Goal: Transaction & Acquisition: Purchase product/service

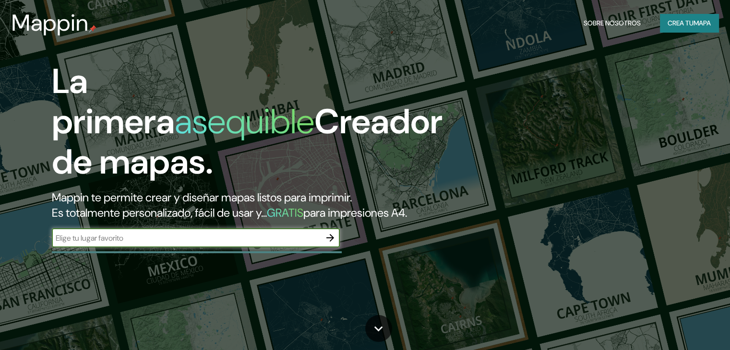
click at [192, 248] on div "​" at bounding box center [196, 237] width 288 height 19
paste input "ACUEDUCTO LT. 4-A MZ. [STREET_ADDRESS][PERSON_NAME]"
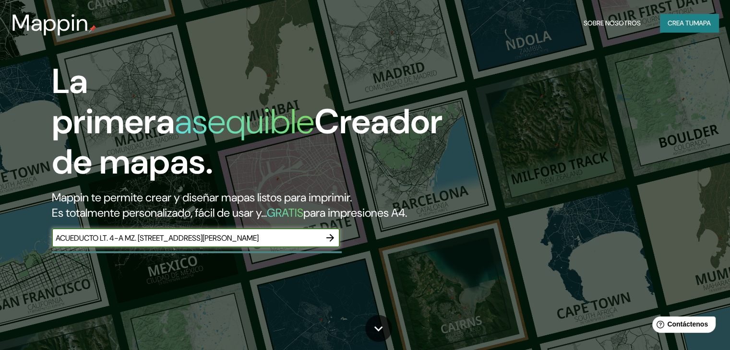
type input "ACUEDUCTO LT. 4-A MZ. [STREET_ADDRESS][PERSON_NAME]"
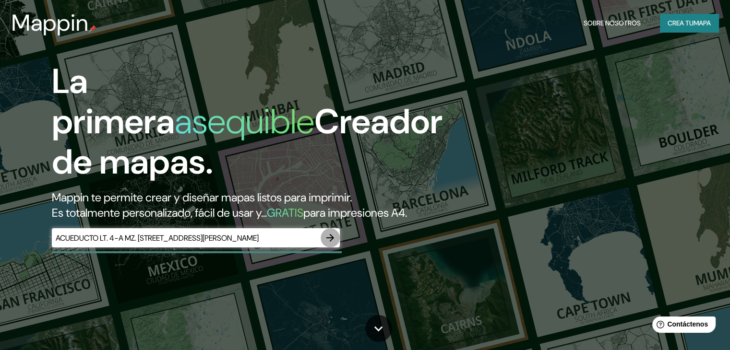
click at [326, 242] on icon "button" at bounding box center [330, 238] width 8 height 8
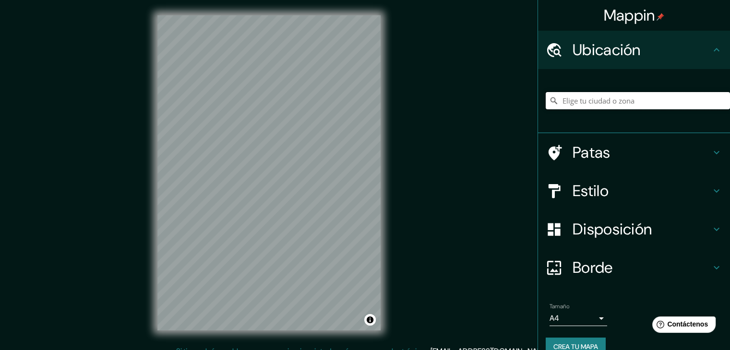
click at [604, 104] on input "Elige tu ciudad o zona" at bounding box center [637, 100] width 184 height 17
paste input "ACUEDUCTO LT. 4-A MZ. [STREET_ADDRESS][PERSON_NAME]"
click at [599, 101] on input "[GEOGRAPHIC_DATA]" at bounding box center [637, 100] width 184 height 17
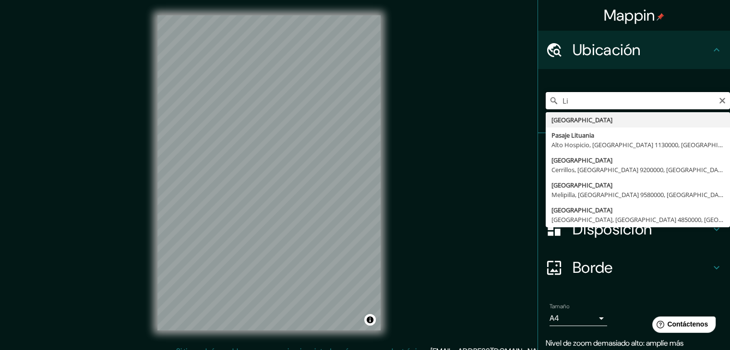
type input "L"
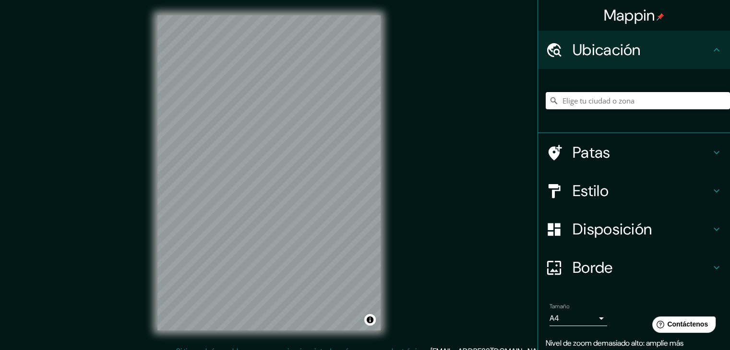
paste input "ACUEDUCTO LT. 4-A MZ. [STREET_ADDRESS][PERSON_NAME]"
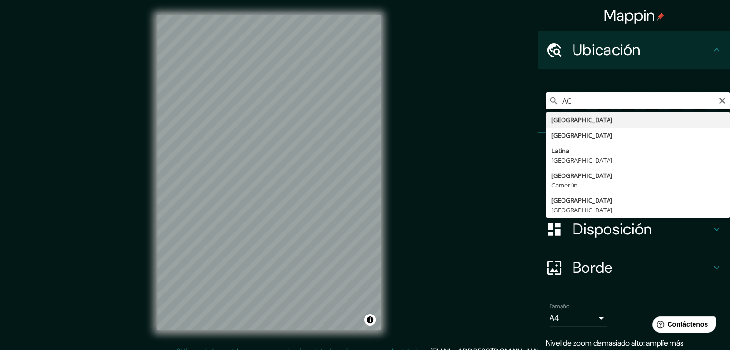
type input "A"
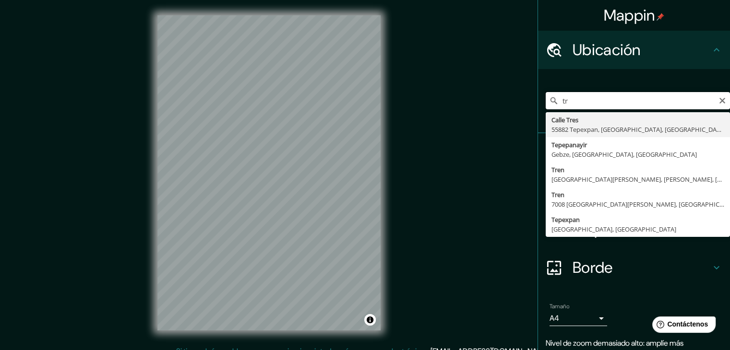
type input "t"
type input "p"
type input "t"
type input "S"
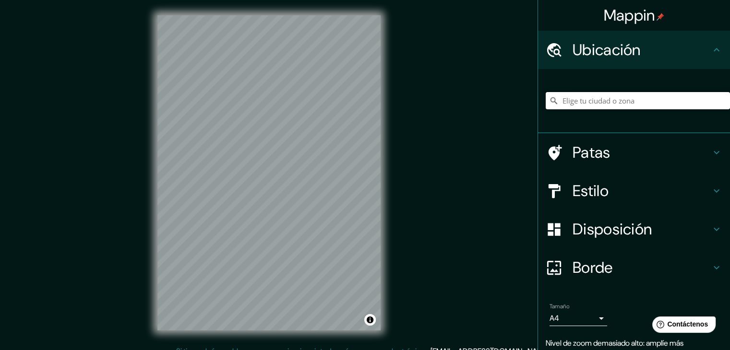
paste input "ACUEDUCTO LT. 4-A MZ. [STREET_ADDRESS][PERSON_NAME]"
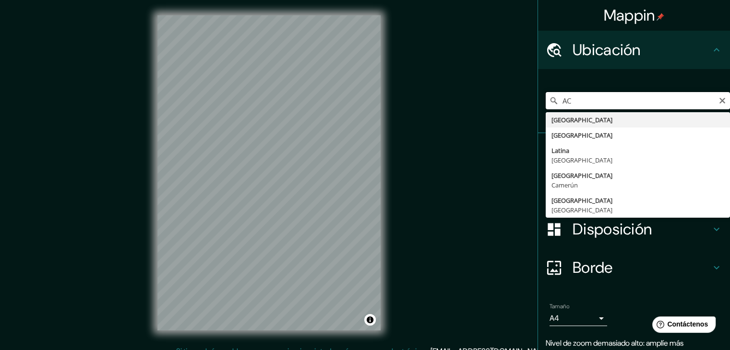
type input "A"
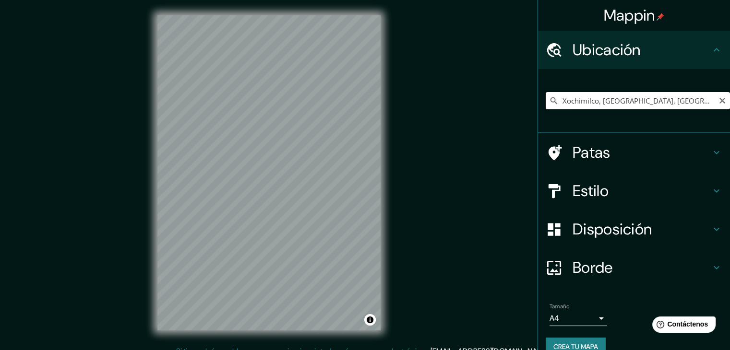
click at [686, 100] on input "Xochimilco, [GEOGRAPHIC_DATA], [GEOGRAPHIC_DATA]" at bounding box center [637, 100] width 184 height 17
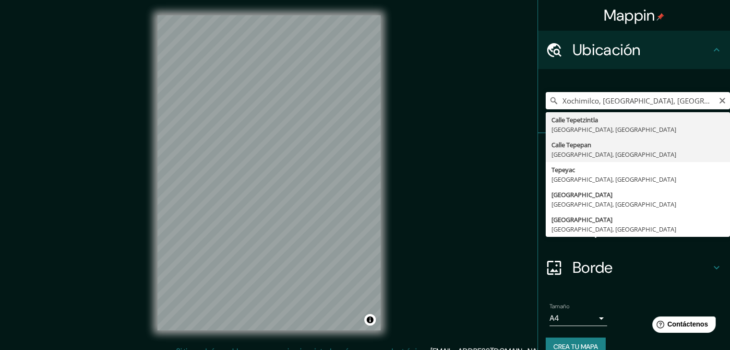
type input "[GEOGRAPHIC_DATA], [GEOGRAPHIC_DATA], [GEOGRAPHIC_DATA]"
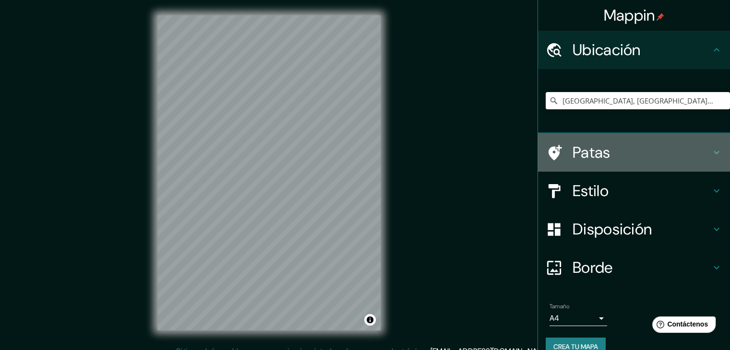
click at [622, 143] on h4 "Patas" at bounding box center [641, 152] width 138 height 19
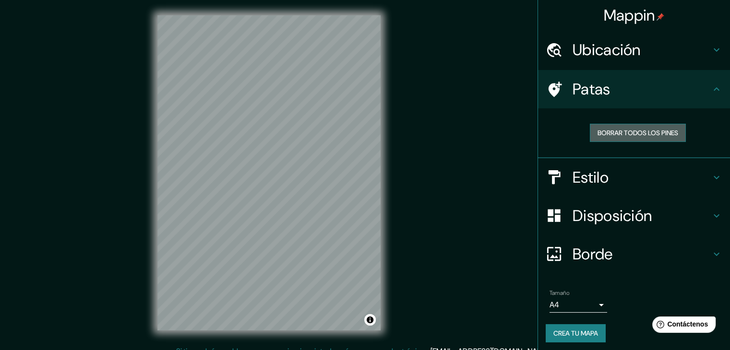
click at [632, 131] on font "Borrar todos los pines" at bounding box center [637, 133] width 81 height 9
click at [659, 133] on font "Borrar todos los pines" at bounding box center [637, 133] width 81 height 9
click at [598, 131] on font "Borrar todos los pines" at bounding box center [637, 133] width 81 height 9
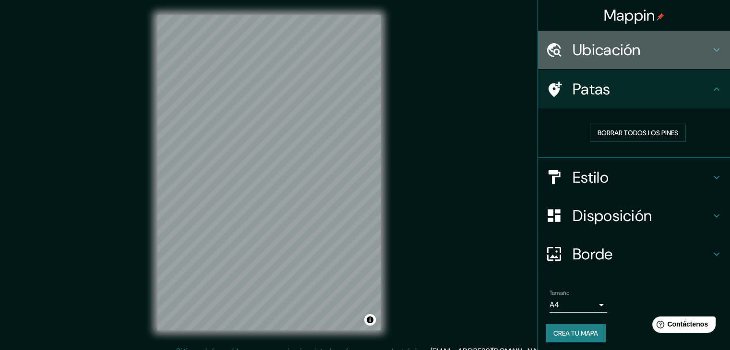
click at [618, 47] on font "Ubicación" at bounding box center [606, 50] width 68 height 20
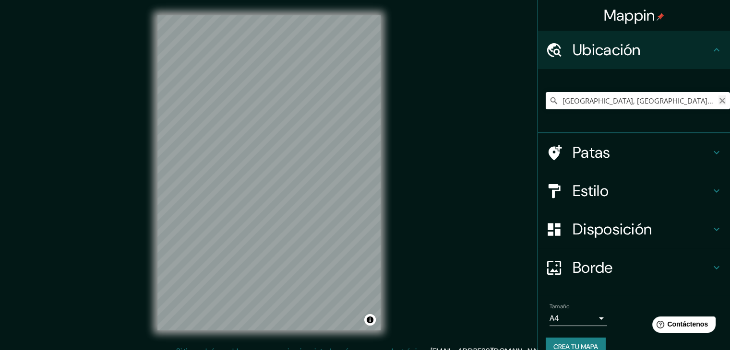
click at [718, 100] on icon "Claro" at bounding box center [722, 101] width 8 height 8
paste input "ACUEDUCTO LT. 4-A MZ. [STREET_ADDRESS][PERSON_NAME]"
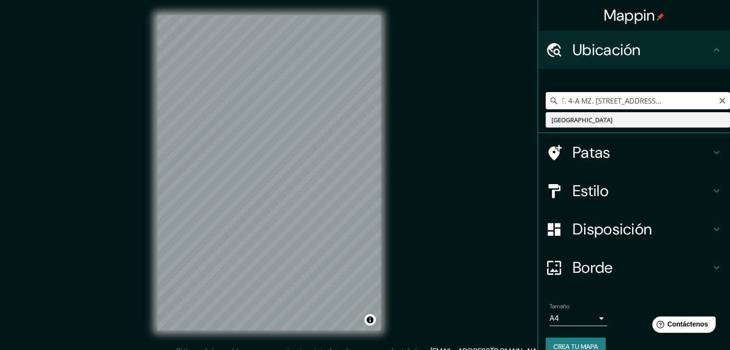
click at [702, 103] on input "ACUEDUCTO LT. 4-A MZ. [STREET_ADDRESS][PERSON_NAME]" at bounding box center [637, 100] width 184 height 17
type input "ACUEDUCTO LT. 4-A MZ. [STREET_ADDRESS][PERSON_NAME]"
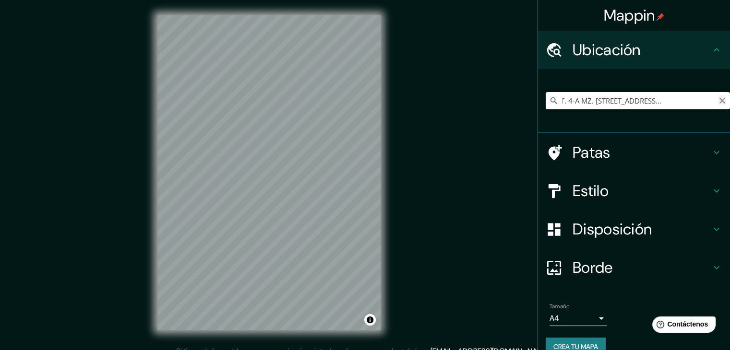
scroll to position [0, 0]
click at [719, 99] on icon "Claro" at bounding box center [722, 101] width 6 height 6
click at [712, 99] on input "Elige tu ciudad o zona" at bounding box center [637, 100] width 184 height 17
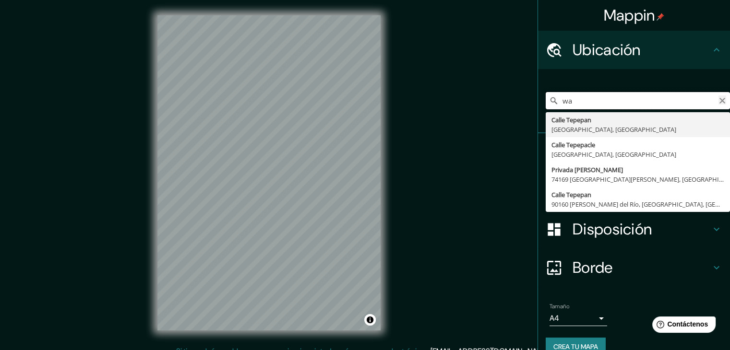
type input "w"
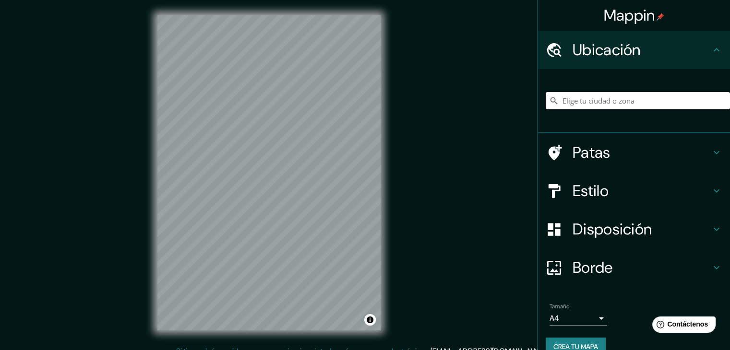
click at [571, 101] on input "Elige tu ciudad o zona" at bounding box center [637, 100] width 184 height 17
paste input "[GEOGRAPHIC_DATA][PERSON_NAME], CP 16020, [GEOGRAPHIC_DATA]"
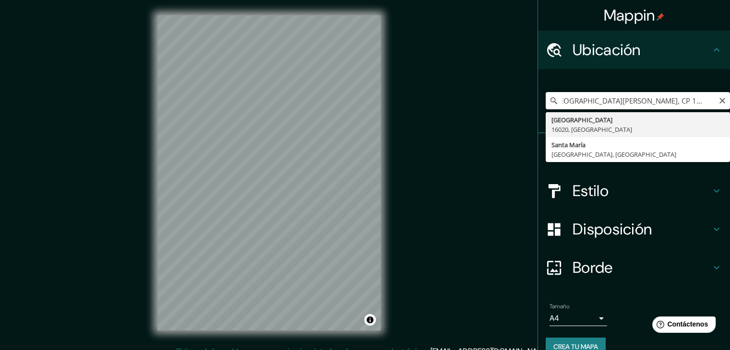
click at [708, 105] on input "[GEOGRAPHIC_DATA][PERSON_NAME], CP 16020, [GEOGRAPHIC_DATA]" at bounding box center [637, 100] width 184 height 17
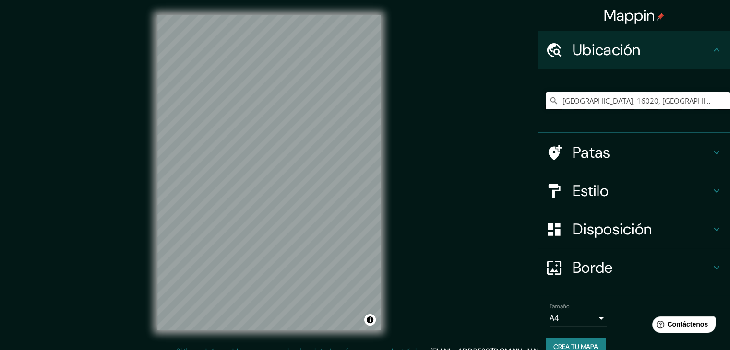
type input "[GEOGRAPHIC_DATA], 16020, [GEOGRAPHIC_DATA]"
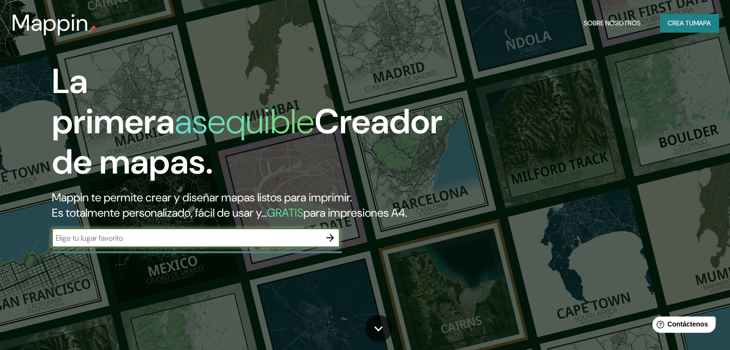
click at [295, 244] on input "text" at bounding box center [186, 238] width 269 height 11
type input "ACUEDUCTO LT. 4-A MZ. [STREET_ADDRESS][PERSON_NAME]"
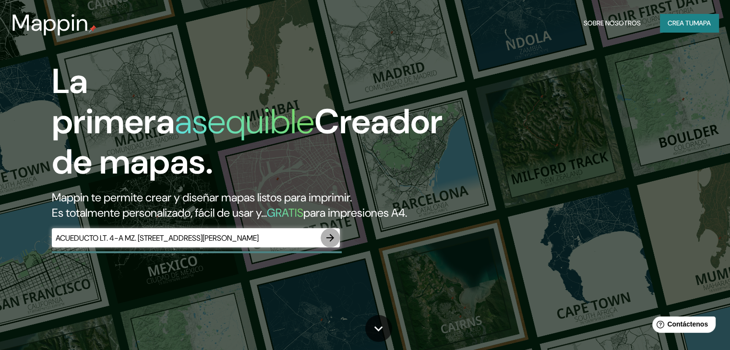
click at [333, 244] on icon "button" at bounding box center [330, 238] width 12 height 12
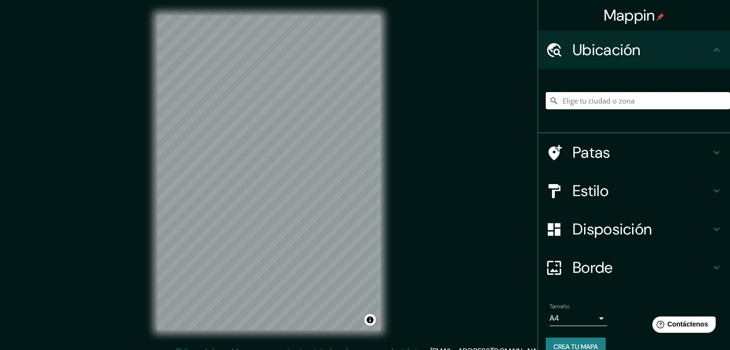
click at [585, 92] on input "Elige tu ciudad o zona" at bounding box center [637, 100] width 184 height 17
paste input "[GEOGRAPHIC_DATA][PERSON_NAME], CP 16020, [GEOGRAPHIC_DATA]"
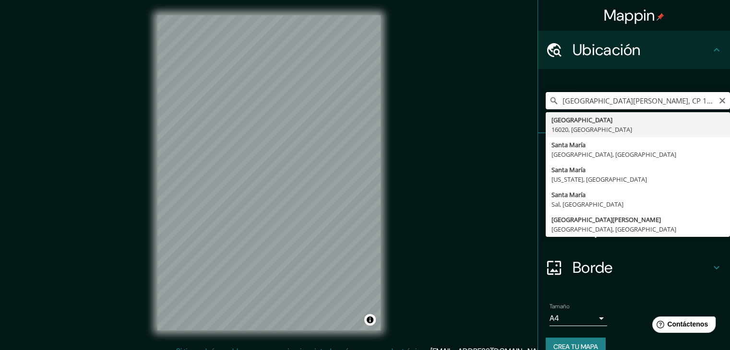
drag, startPoint x: 625, startPoint y: 100, endPoint x: 478, endPoint y: 98, distance: 146.8
click at [478, 98] on div "Mappin Ubicación [GEOGRAPHIC_DATA][PERSON_NAME], CP 16020, XOCHIMILCO [GEOGRAPH…" at bounding box center [365, 180] width 730 height 361
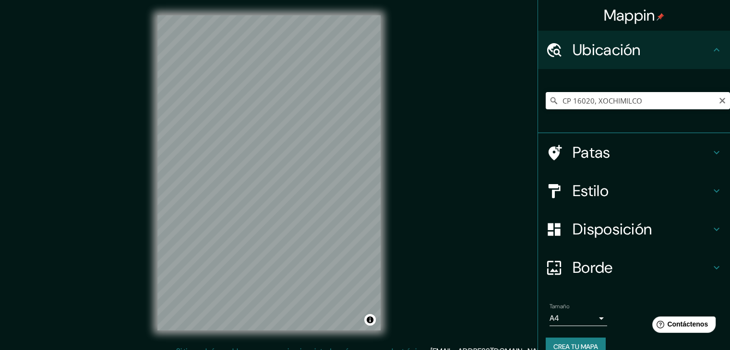
click at [478, 98] on div "Mappin Ubicación CP [GEOGRAPHIC_DATA][PERSON_NAME] [GEOGRAPHIC_DATA], México [S…" at bounding box center [365, 180] width 730 height 361
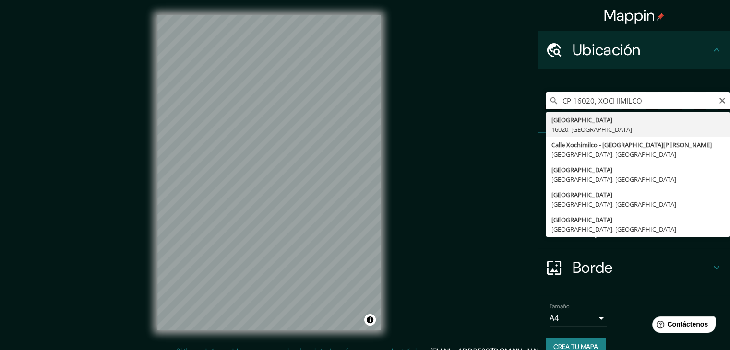
click at [664, 98] on input "CP 16020, XOCHIMILCO" at bounding box center [637, 100] width 184 height 17
type input "[GEOGRAPHIC_DATA], 16020, [GEOGRAPHIC_DATA]"
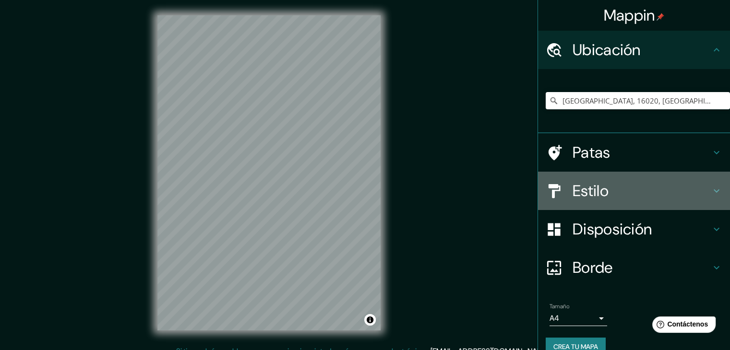
click at [588, 196] on font "Estilo" at bounding box center [590, 191] width 36 height 20
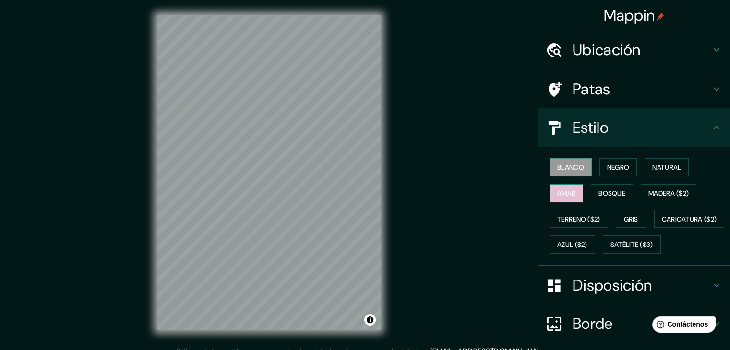
click at [567, 196] on font "Amar" at bounding box center [566, 193] width 18 height 9
click at [599, 189] on font "Bosque" at bounding box center [611, 193] width 27 height 9
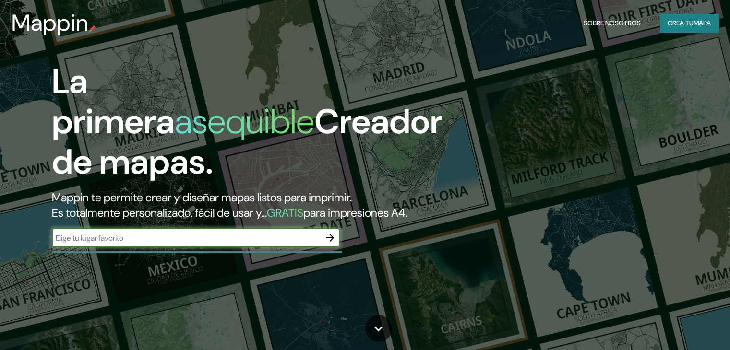
drag, startPoint x: 0, startPoint y: 0, endPoint x: 157, endPoint y: 253, distance: 297.7
click at [157, 244] on input "text" at bounding box center [186, 238] width 269 height 11
type input "ACUEDUCTO LT. 4-A MZ. [STREET_ADDRESS][PERSON_NAME]"
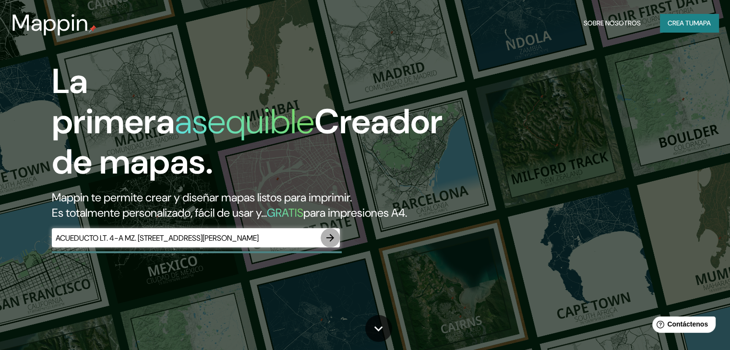
click at [333, 244] on icon "button" at bounding box center [330, 238] width 12 height 12
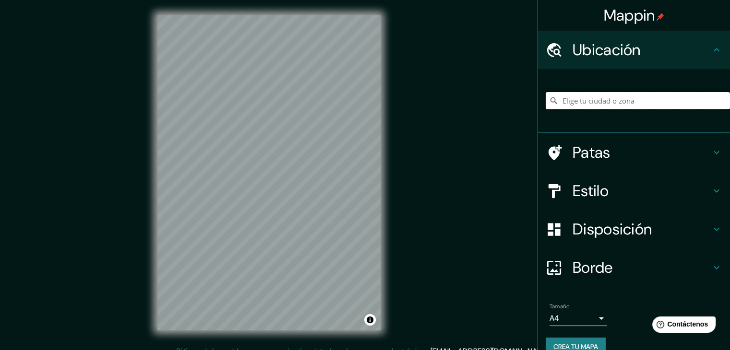
click at [611, 100] on input "Elige tu ciudad o zona" at bounding box center [637, 100] width 184 height 17
paste input "[GEOGRAPHIC_DATA][PERSON_NAME], CP 16020, [GEOGRAPHIC_DATA]"
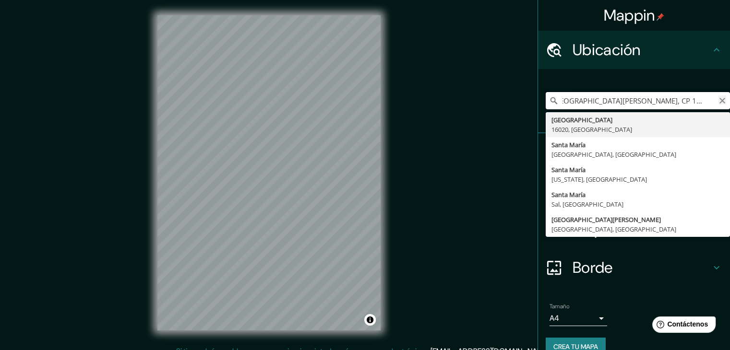
type input "[GEOGRAPHIC_DATA][PERSON_NAME], CP 16020, [GEOGRAPHIC_DATA]"
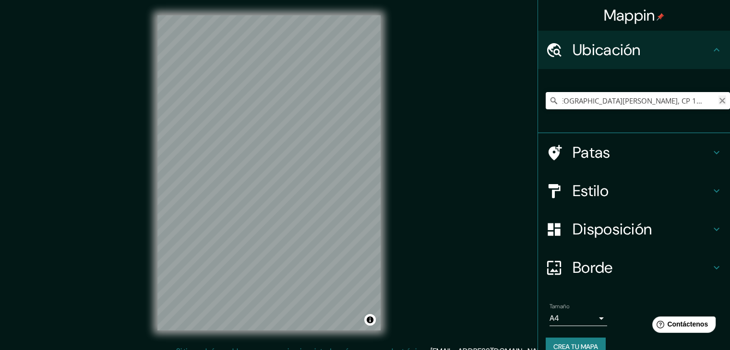
click at [718, 98] on icon "Claro" at bounding box center [722, 101] width 8 height 8
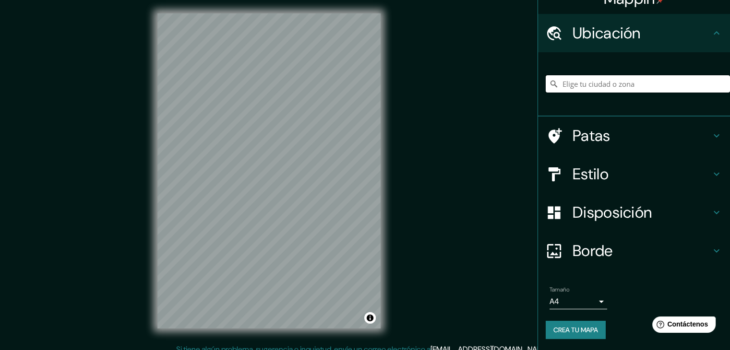
scroll to position [0, 0]
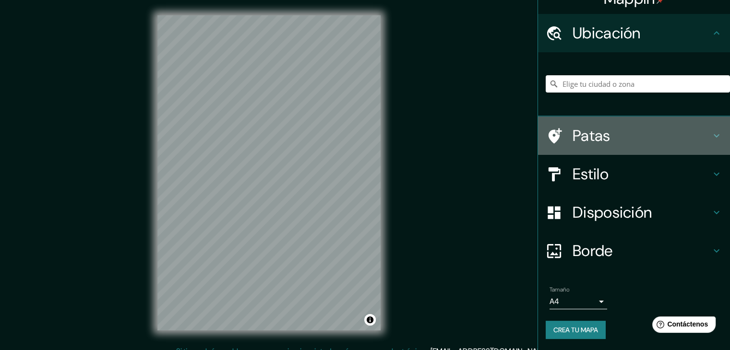
click at [545, 128] on icon at bounding box center [553, 136] width 17 height 17
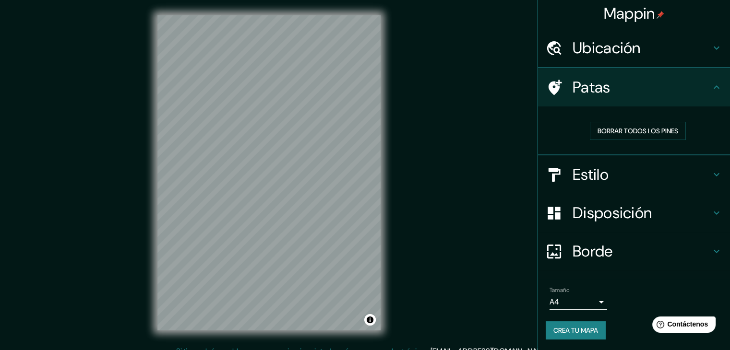
scroll to position [2, 0]
click at [597, 128] on font "Borrar todos los pines" at bounding box center [637, 130] width 81 height 9
click at [646, 127] on font "Borrar todos los pines" at bounding box center [637, 130] width 81 height 9
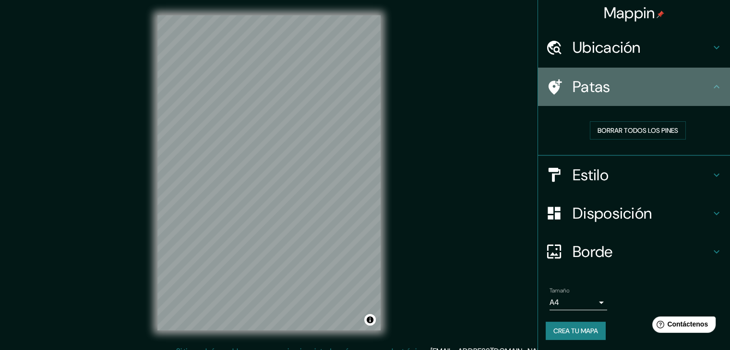
click at [709, 77] on div "Patas" at bounding box center [634, 87] width 192 height 38
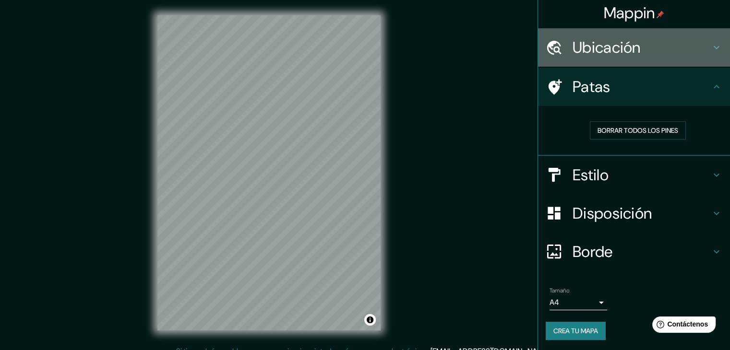
click at [702, 52] on h4 "Ubicación" at bounding box center [641, 47] width 138 height 19
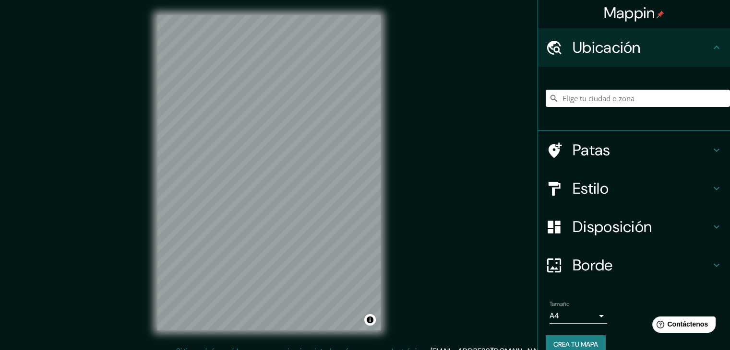
click at [627, 96] on input "Elige tu ciudad o zona" at bounding box center [637, 98] width 184 height 17
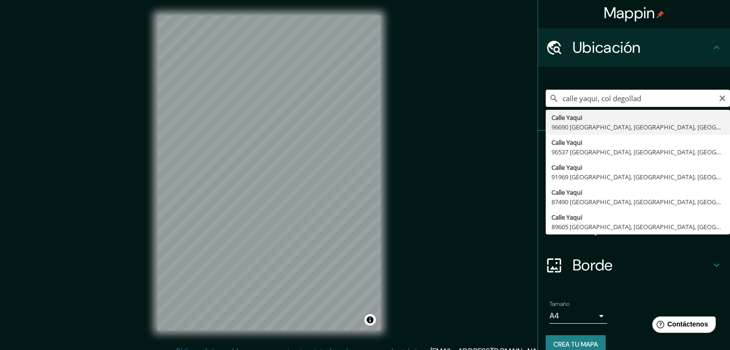
type input "calle yaqui, col degollado"
